Goal: Task Accomplishment & Management: Complete application form

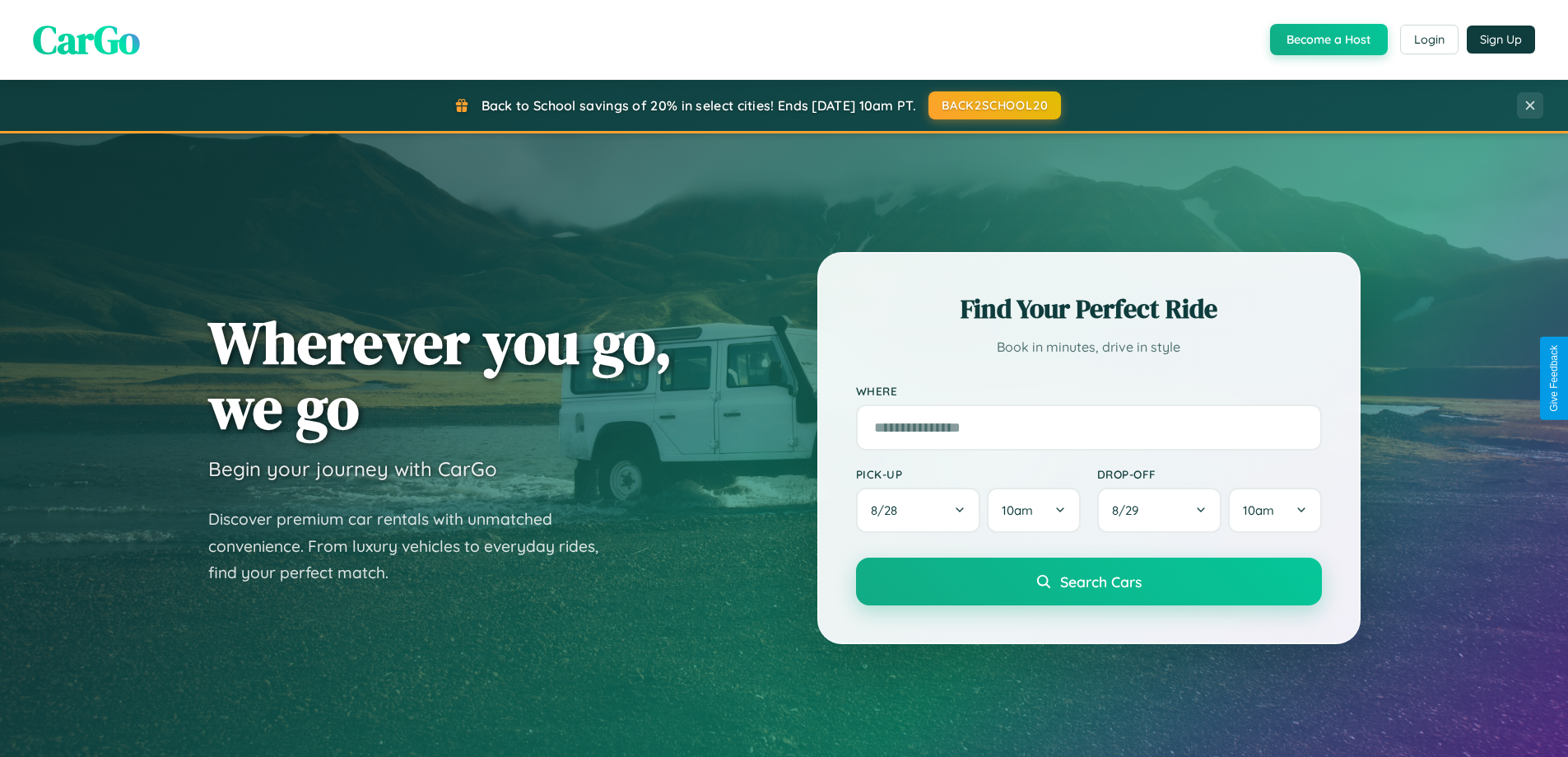
scroll to position [3169, 0]
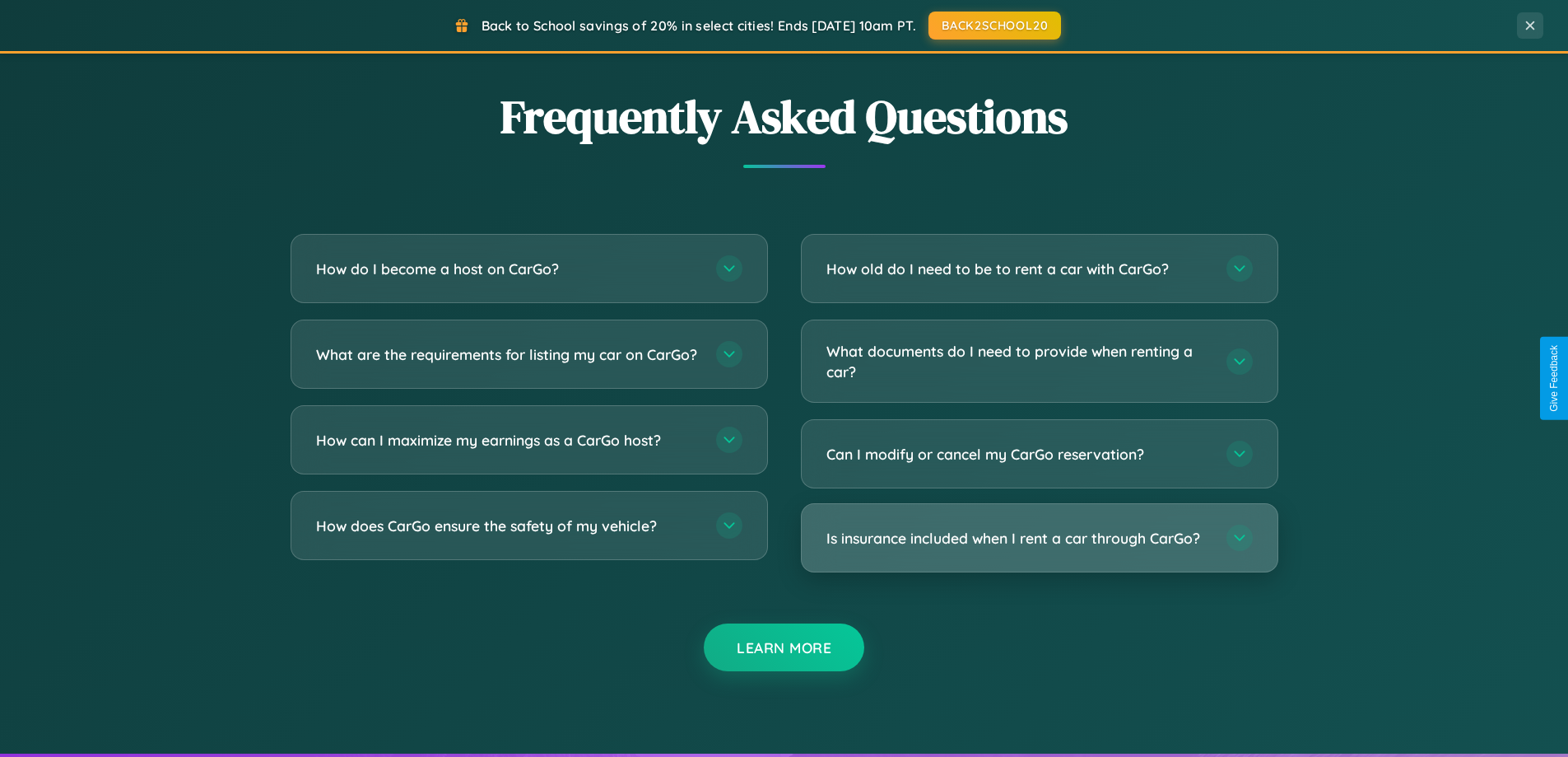
click at [1039, 538] on h3 "Is insurance included when I rent a car through CarGo?" at bounding box center [1018, 538] width 383 height 21
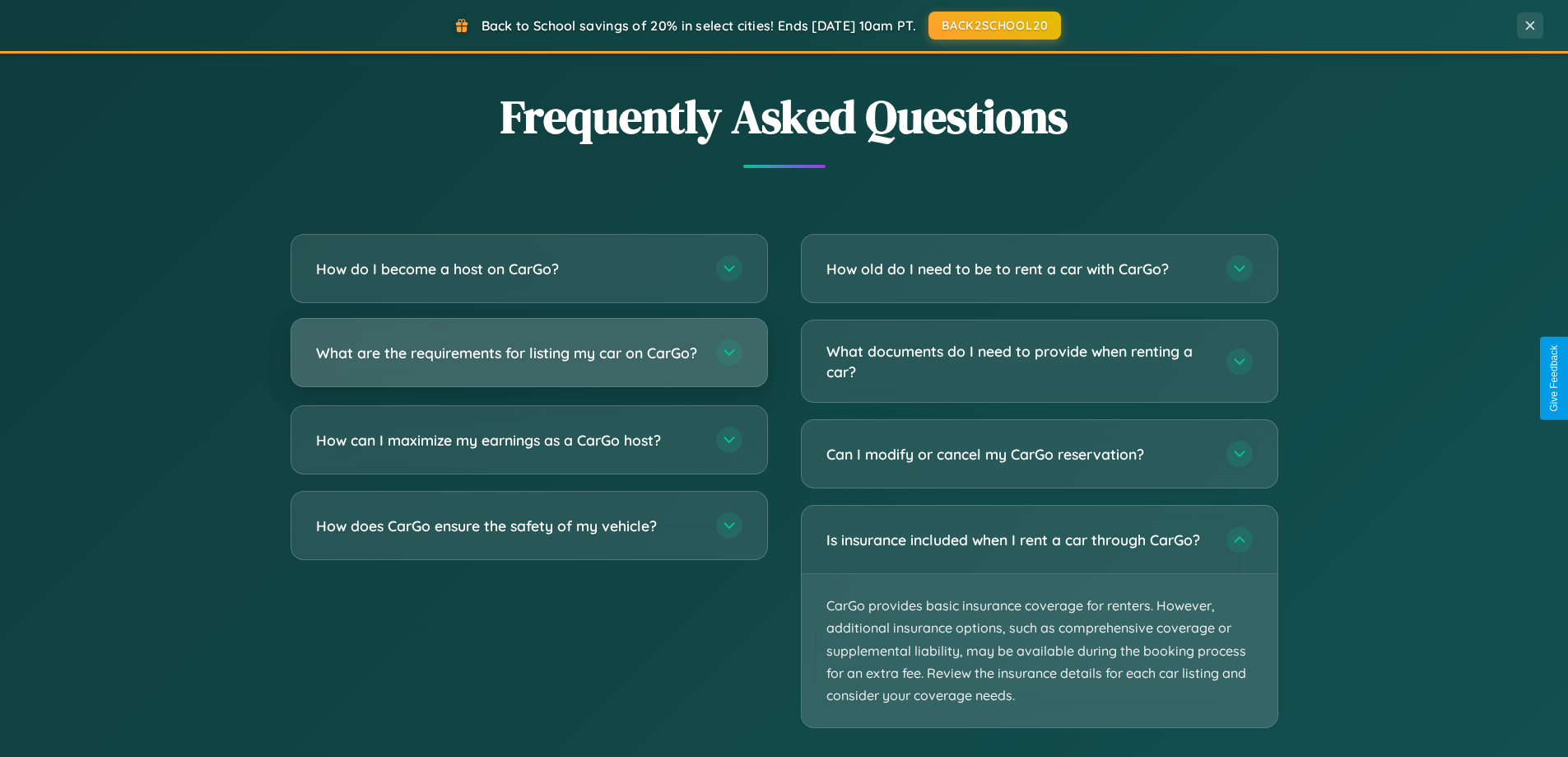
click at [528, 360] on h3 "What are the requirements for listing my car on CarGo?" at bounding box center [507, 352] width 383 height 21
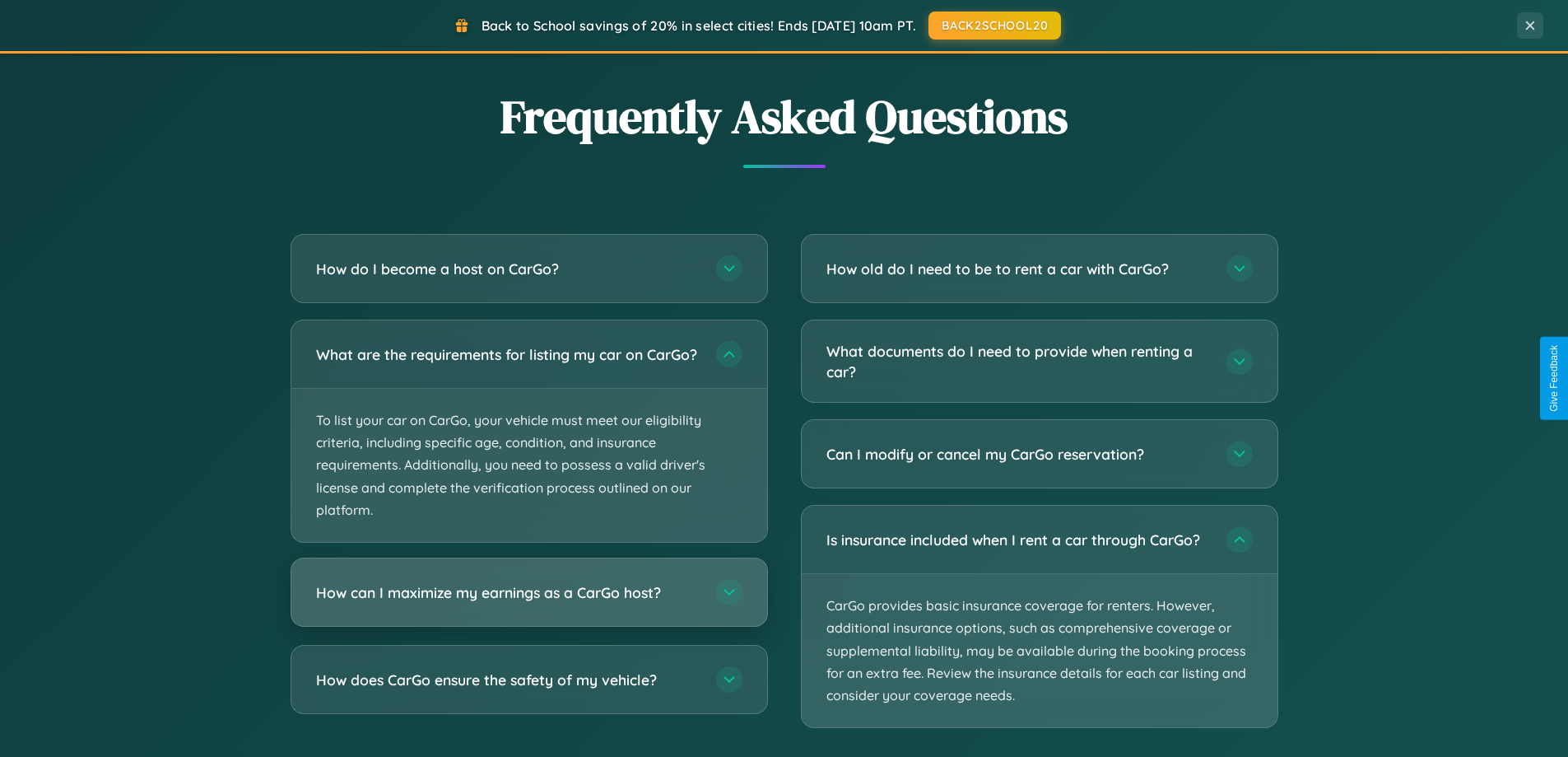
click at [528, 603] on h3 "How can I maximize my earnings as a CarGo host?" at bounding box center [507, 592] width 383 height 21
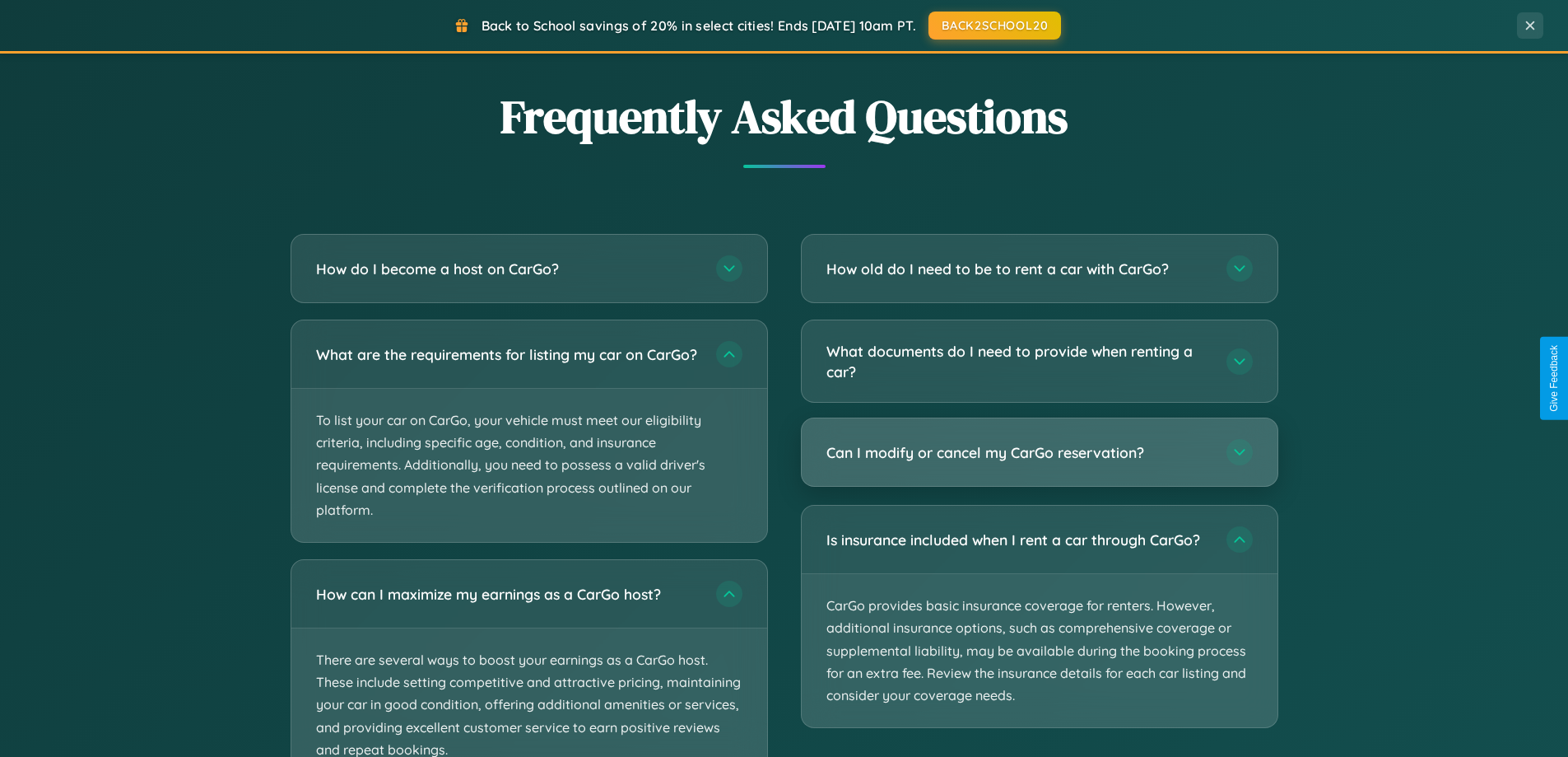
click at [1039, 454] on h3 "Can I modify or cancel my CarGo reservation?" at bounding box center [1018, 452] width 383 height 21
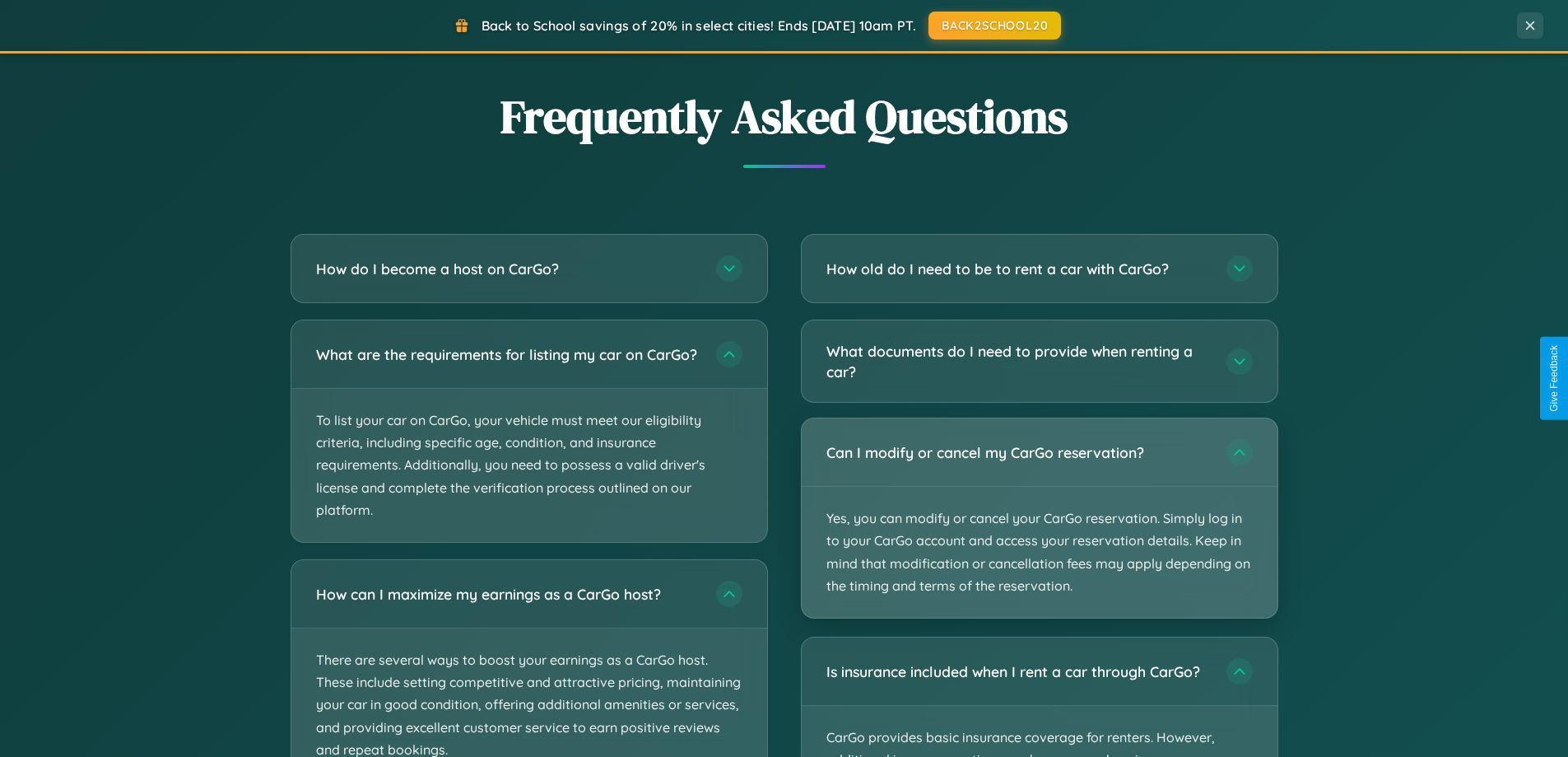
scroll to position [2645, 0]
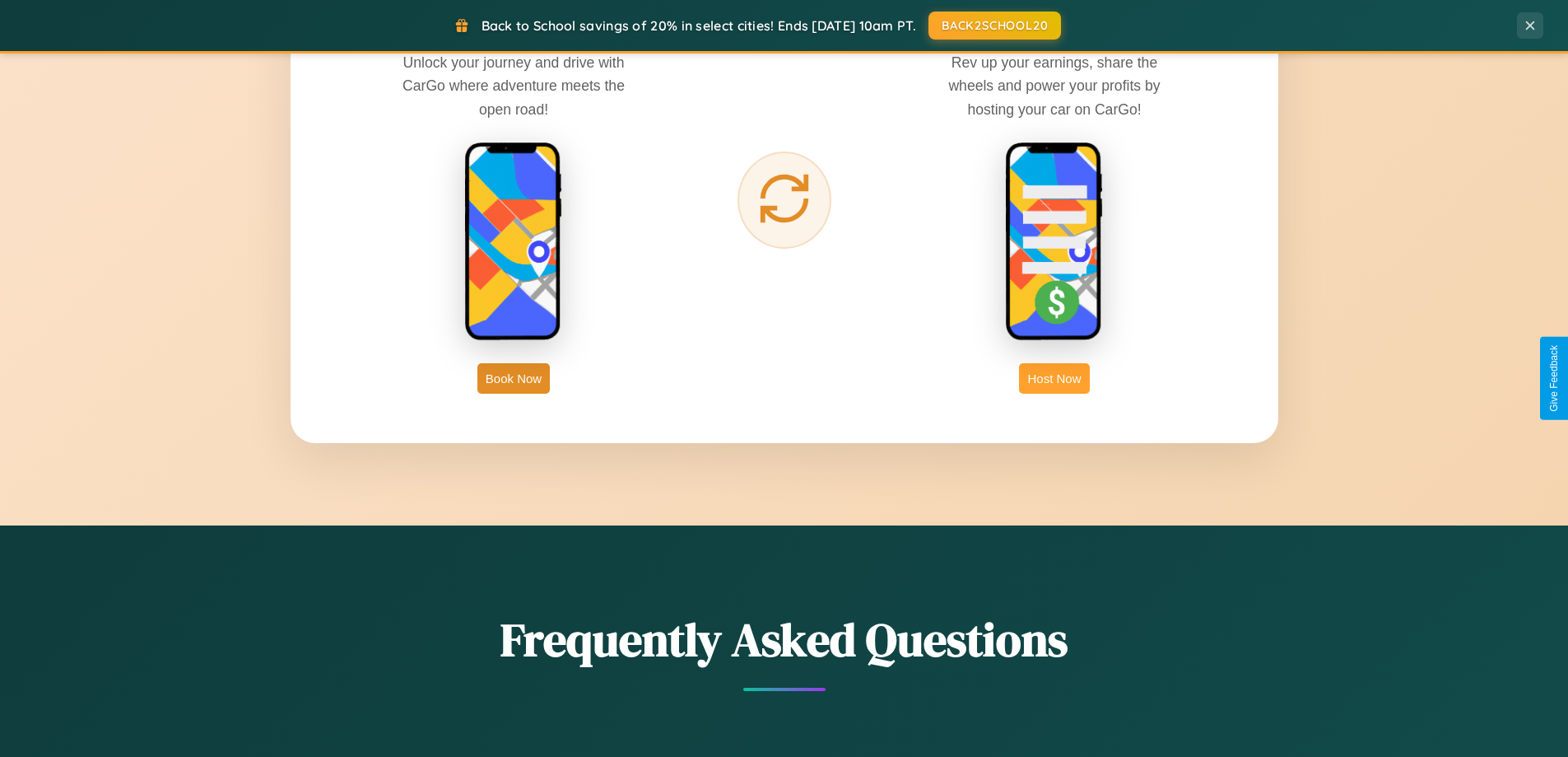
click at [1054, 378] on button "Host Now" at bounding box center [1053, 378] width 70 height 30
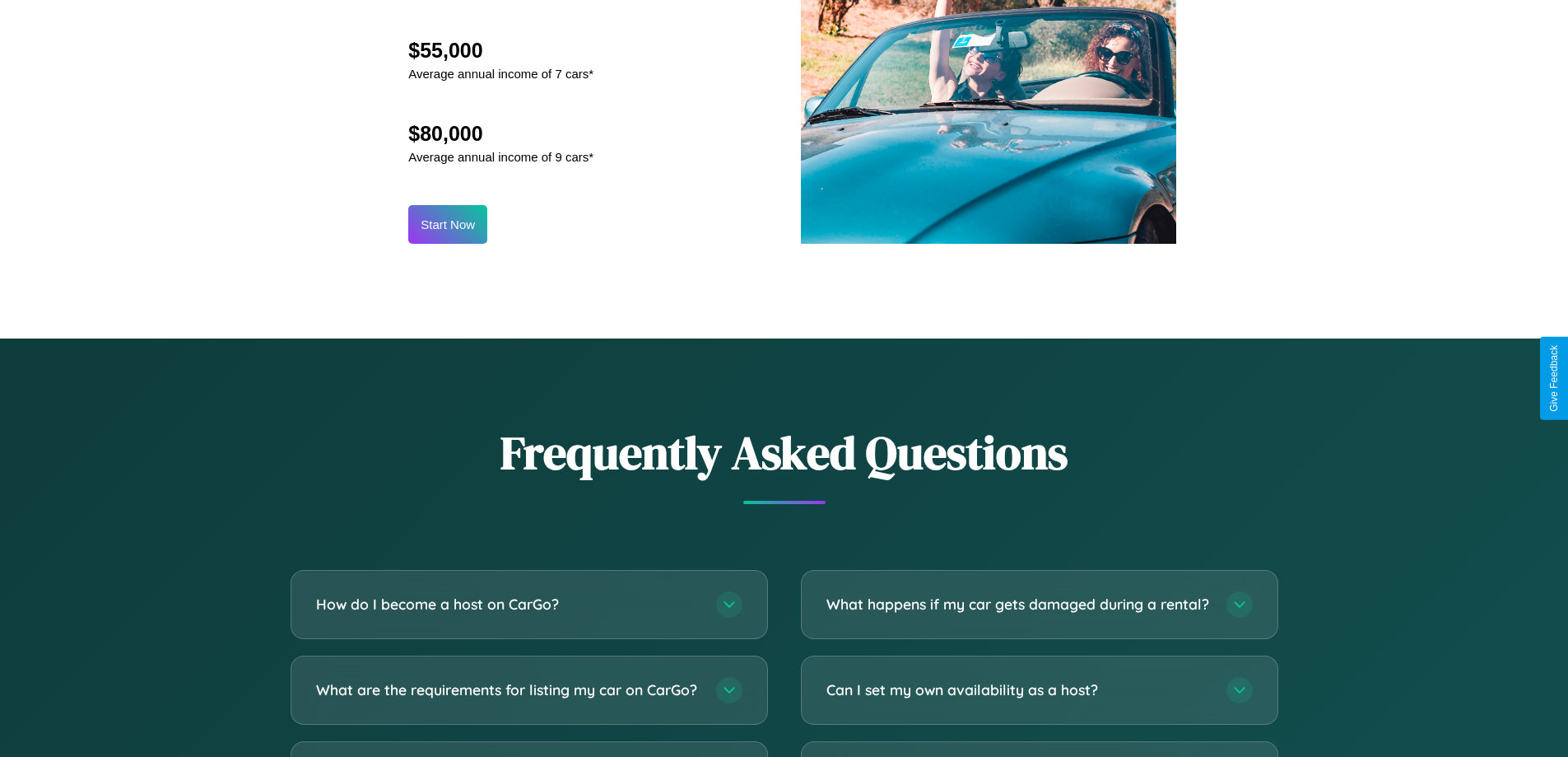
scroll to position [2225, 0]
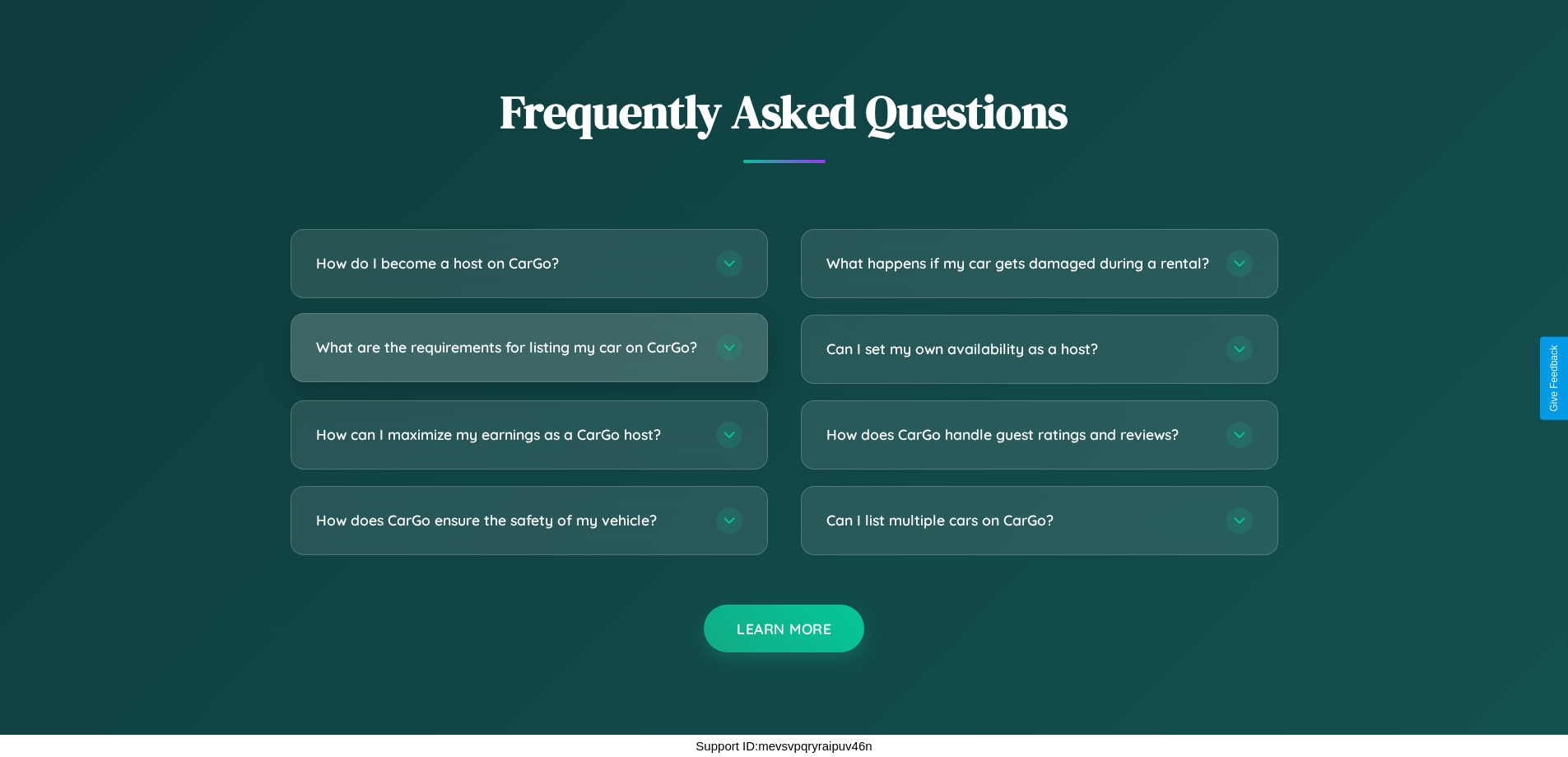
click at [528, 340] on h3 "What are the requirements for listing my car on CarGo?" at bounding box center [507, 347] width 383 height 21
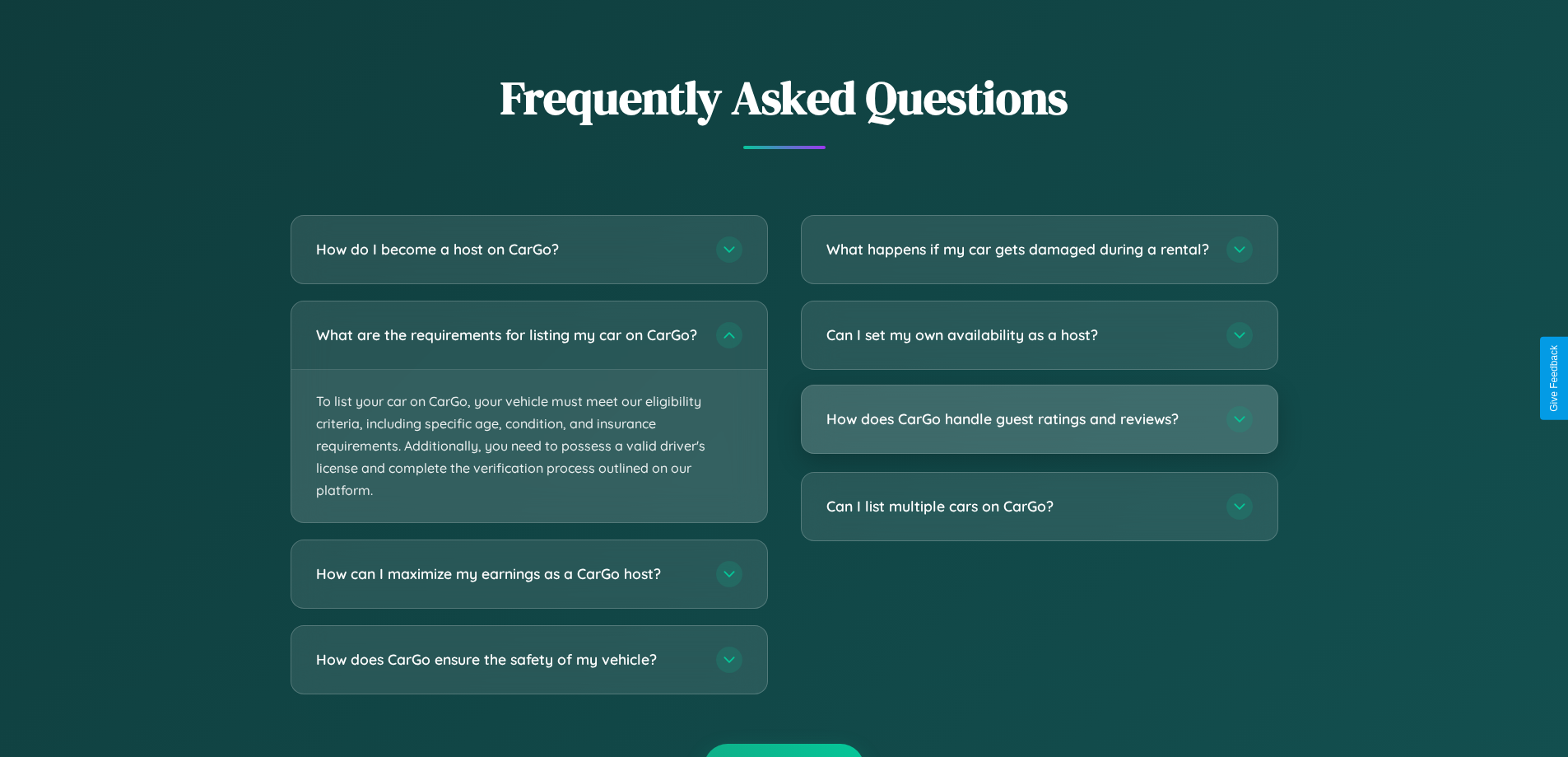
click at [1039, 429] on h3 "How does CarGo handle guest ratings and reviews?" at bounding box center [1018, 418] width 383 height 21
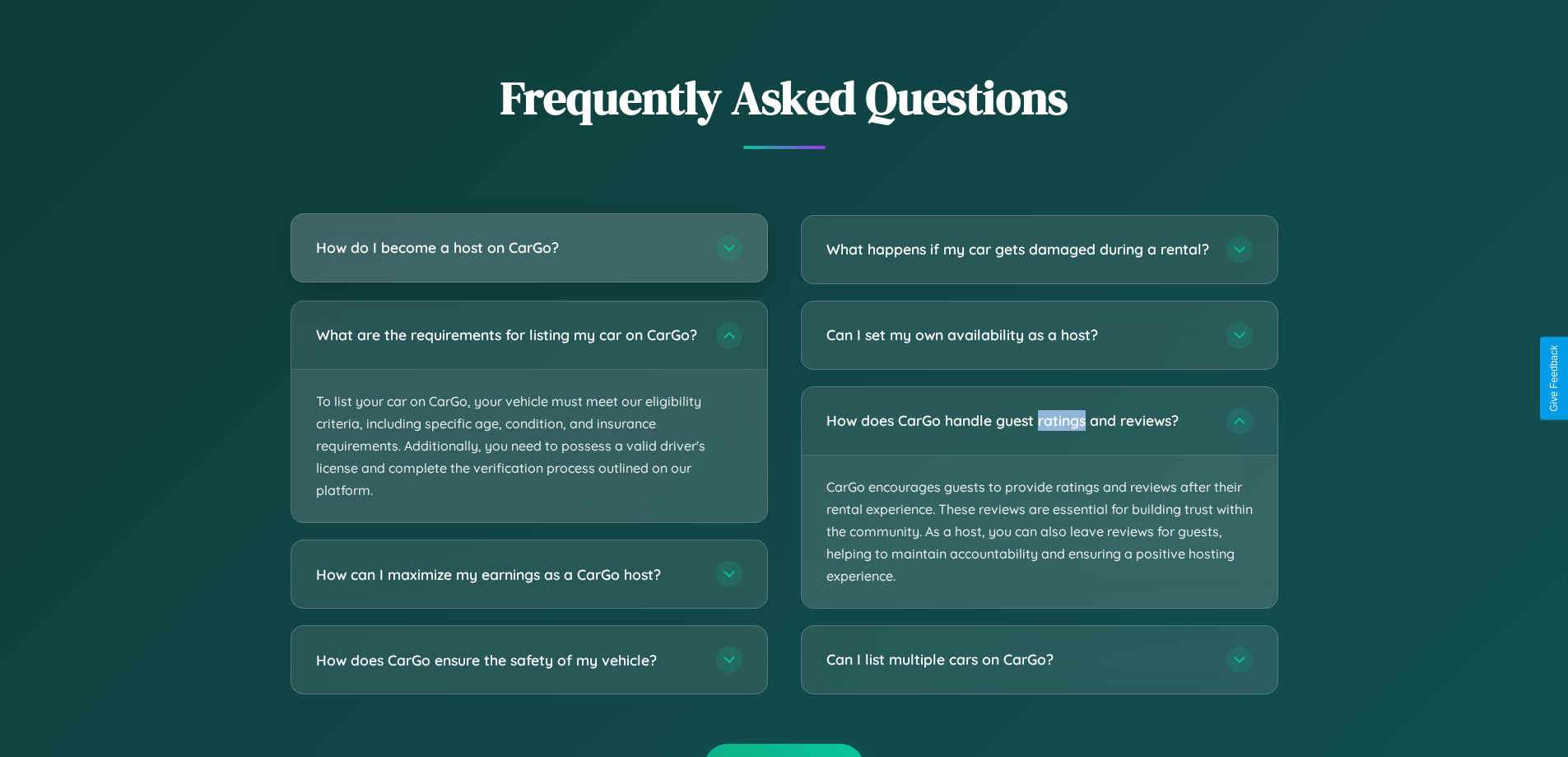
click at [528, 247] on h3 "How do I become a host on CarGo?" at bounding box center [507, 247] width 383 height 21
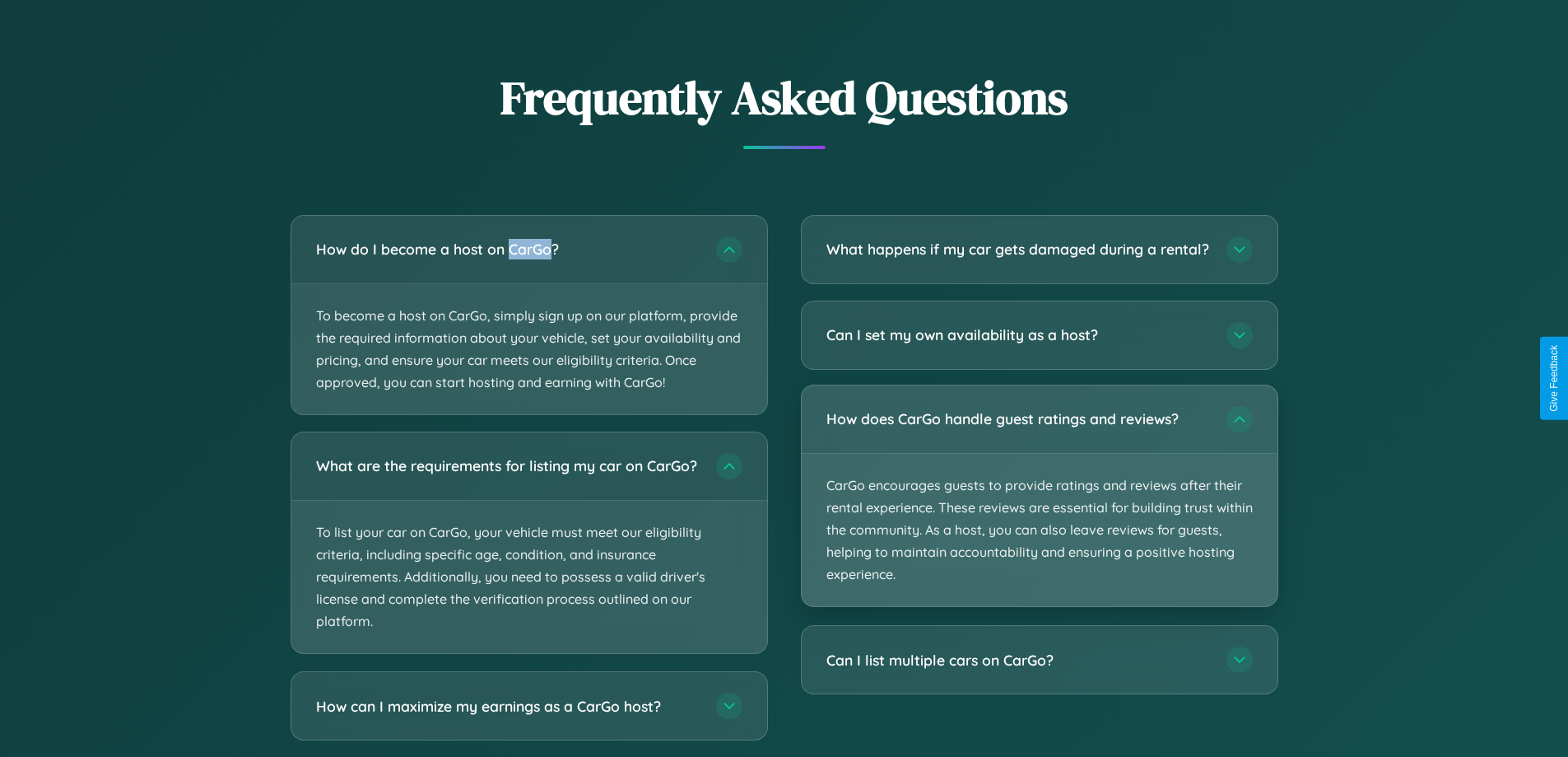
click at [1039, 510] on p "CarGo encourages guests to provide ratings and reviews after their rental exper…" at bounding box center [1039, 531] width 476 height 153
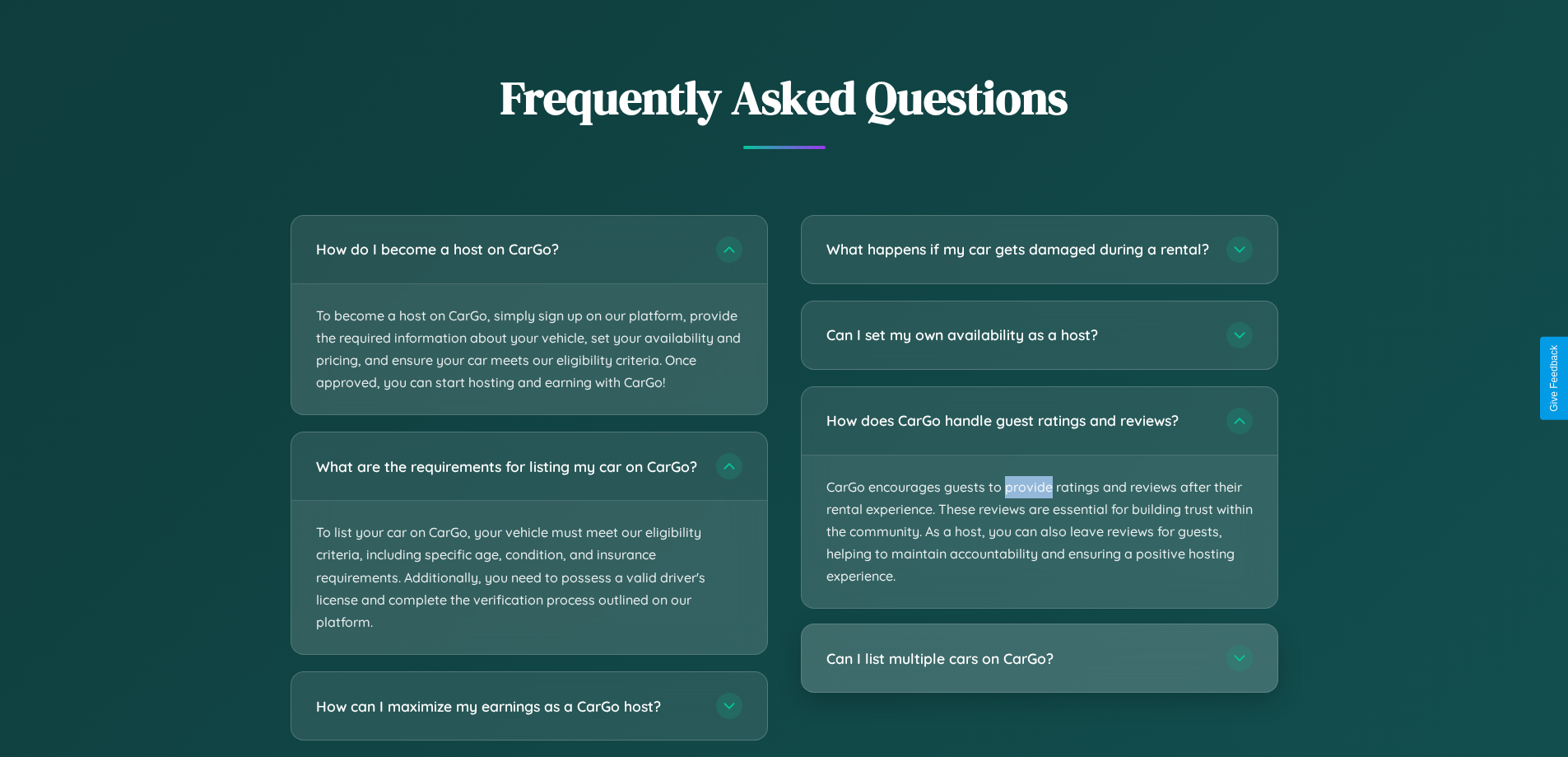
click at [1039, 668] on h3 "Can I list multiple cars on CarGo?" at bounding box center [1018, 658] width 383 height 21
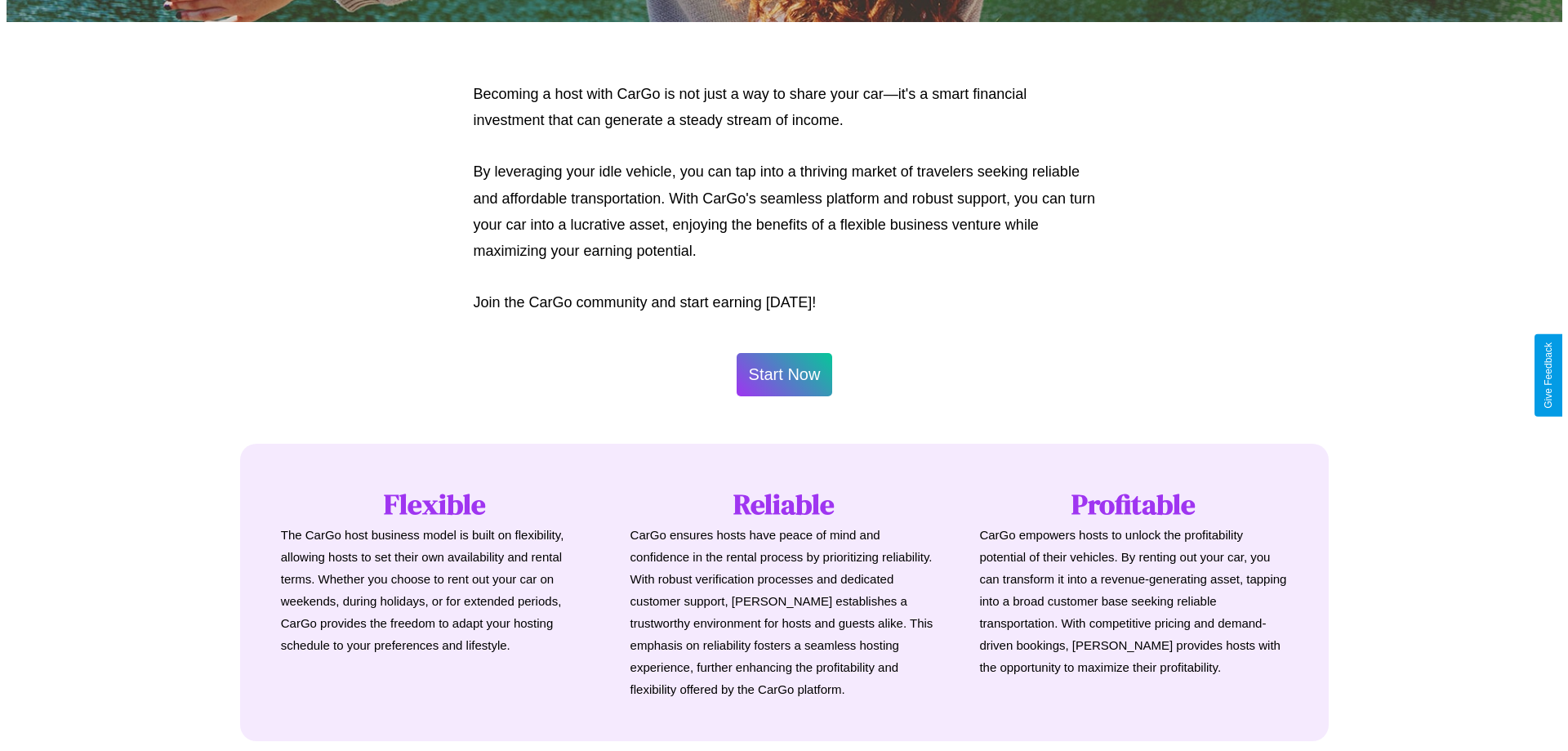
scroll to position [789, 0]
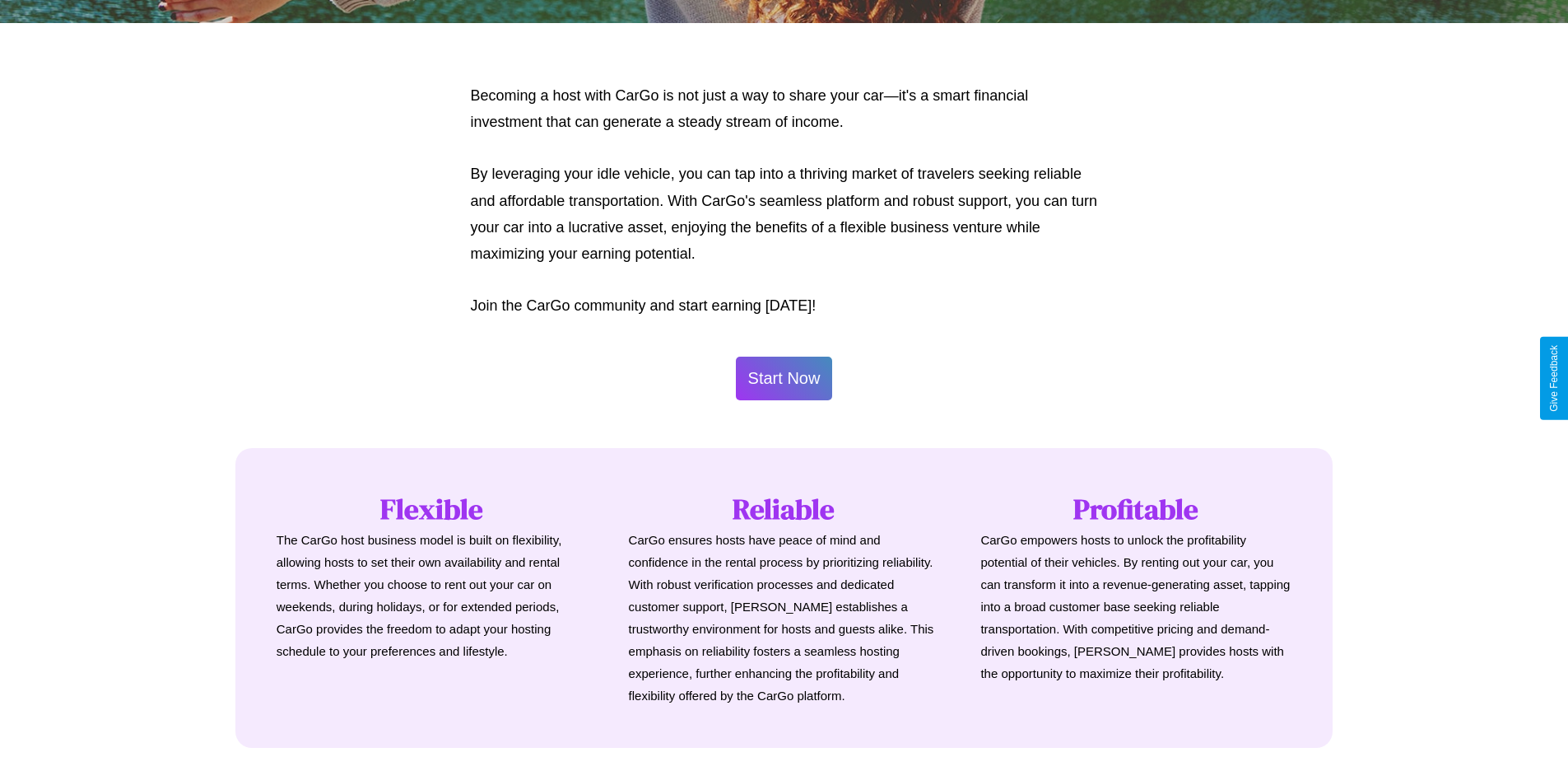
click at [783, 378] on button "Start Now" at bounding box center [784, 378] width 97 height 44
